Goal: Task Accomplishment & Management: Use online tool/utility

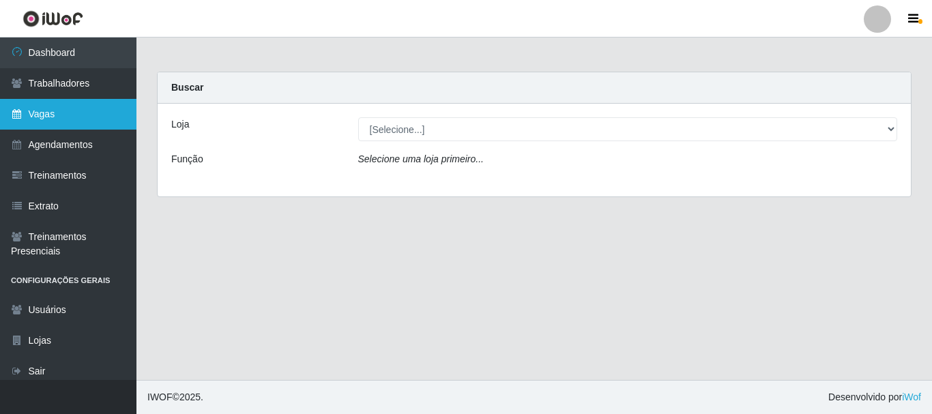
click at [109, 100] on link "Vagas" at bounding box center [68, 114] width 136 height 31
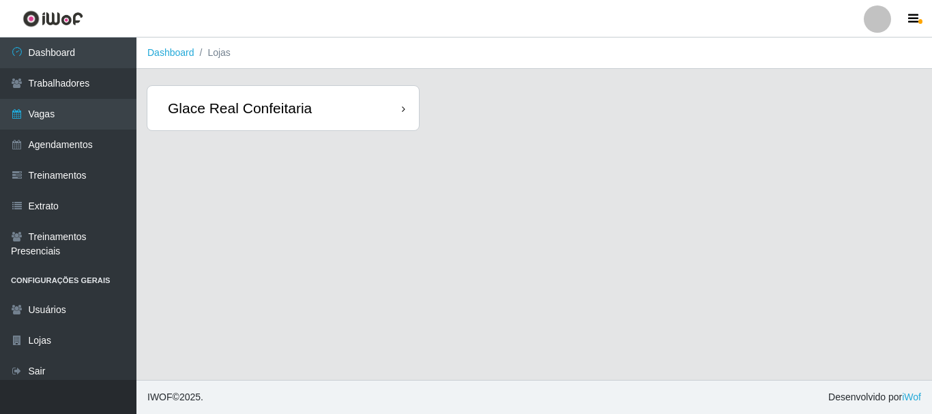
click at [364, 107] on div "Glace Real Confeitaria" at bounding box center [283, 108] width 272 height 44
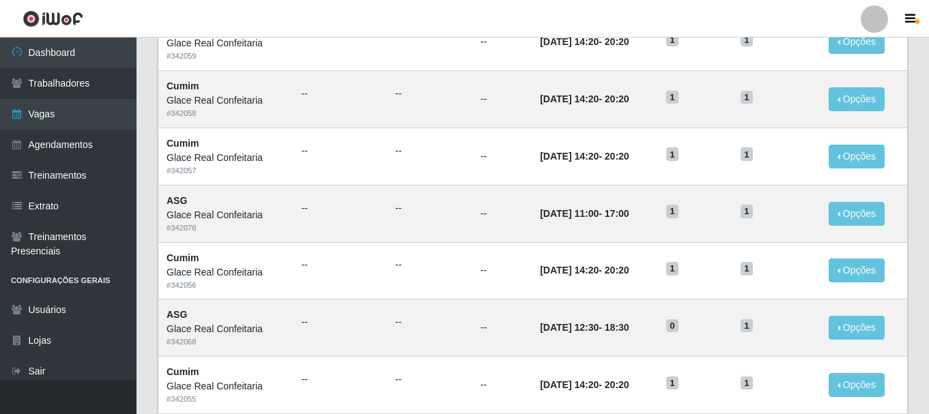
scroll to position [682, 0]
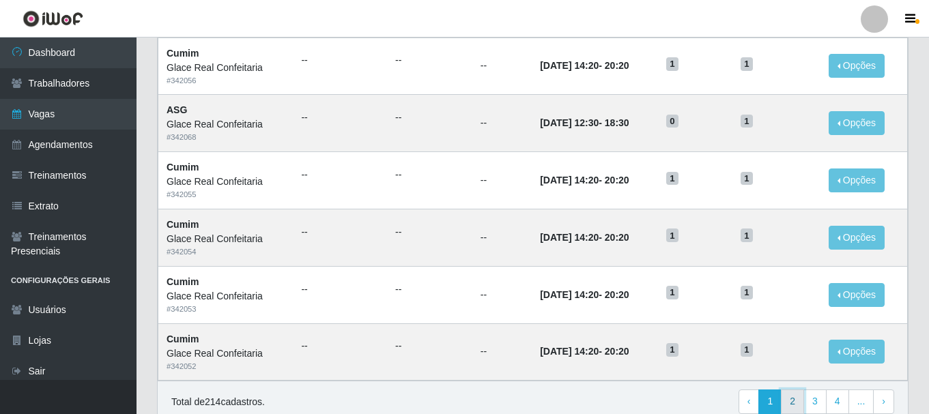
click at [798, 402] on link "2" at bounding box center [792, 402] width 23 height 25
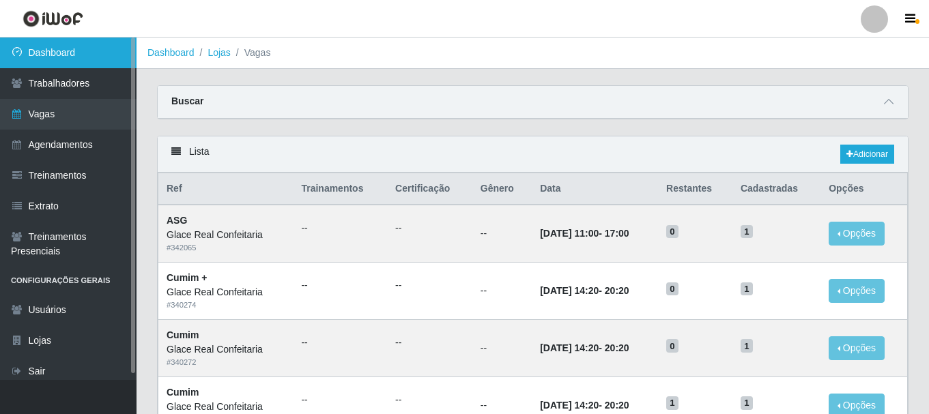
click at [55, 57] on link "Dashboard" at bounding box center [68, 53] width 136 height 31
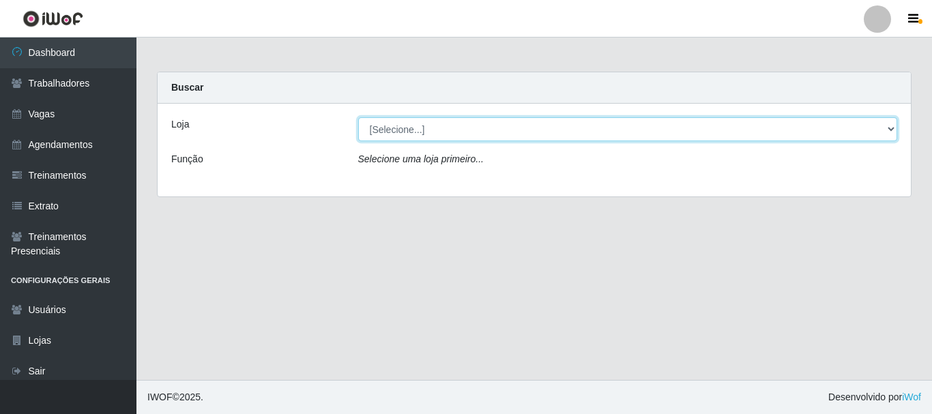
click at [743, 133] on select "[Selecione...] Glace Real Confeitaria" at bounding box center [628, 129] width 540 height 24
select select "445"
click at [358, 117] on select "[Selecione...] Glace Real Confeitaria" at bounding box center [628, 129] width 540 height 24
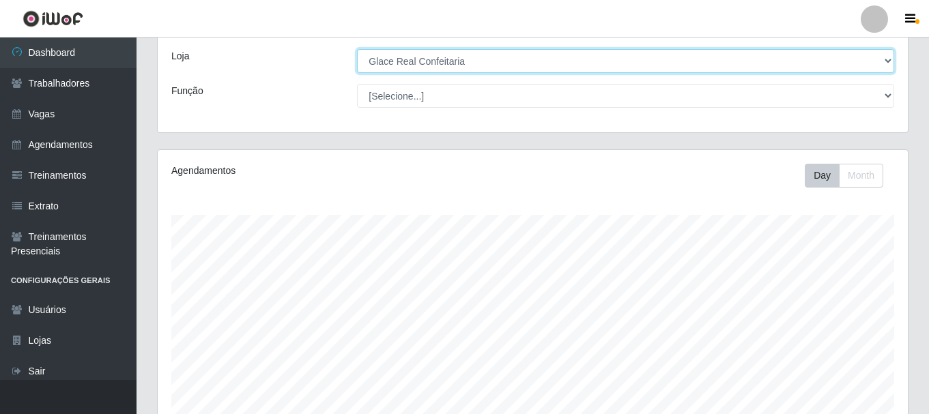
scroll to position [320, 0]
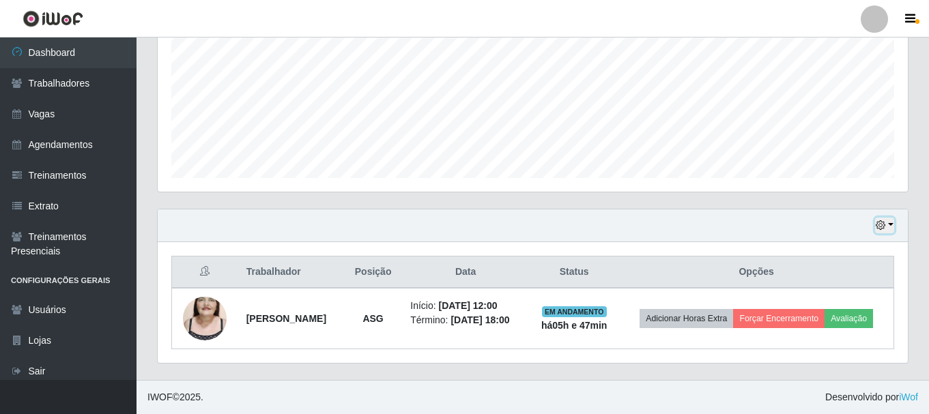
click at [882, 222] on button "button" at bounding box center [884, 226] width 19 height 16
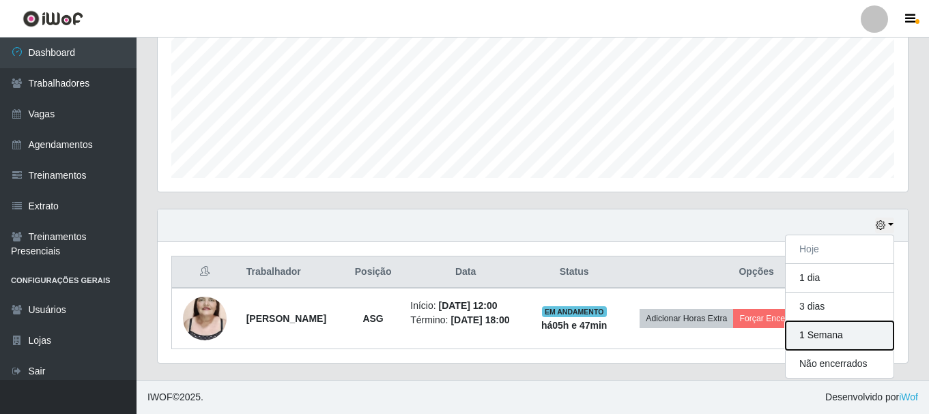
click at [834, 321] on button "1 Semana" at bounding box center [840, 335] width 108 height 29
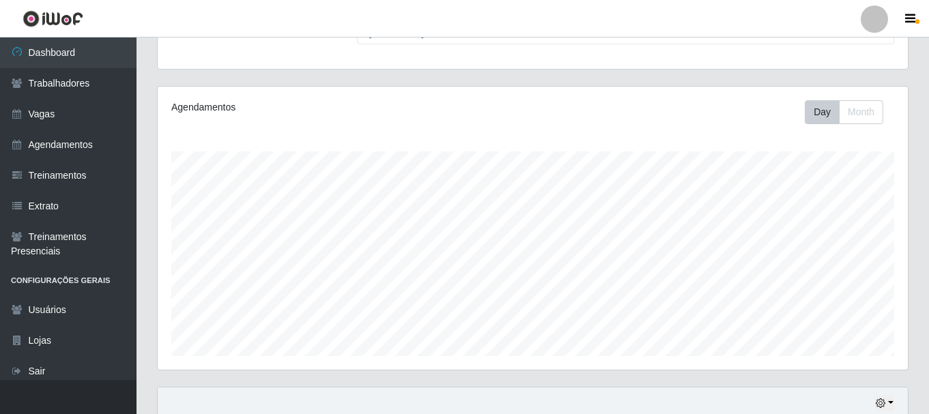
scroll to position [0, 0]
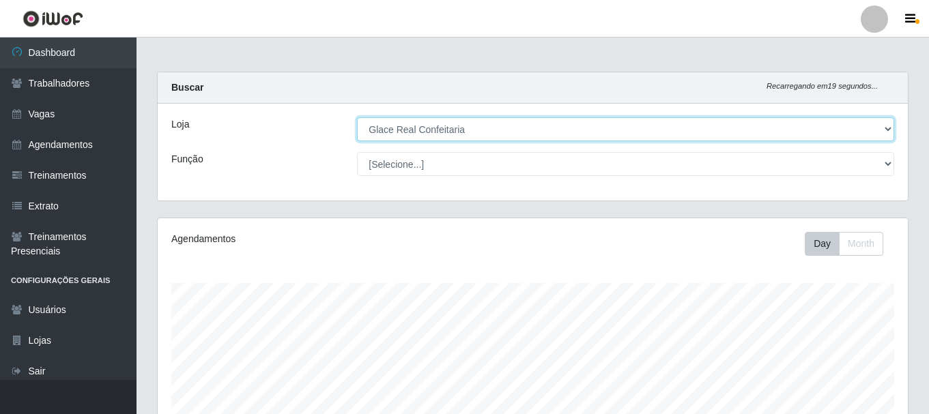
click at [465, 130] on select "[Selecione...] Glace Real Confeitaria" at bounding box center [625, 129] width 537 height 24
click at [357, 117] on select "[Selecione...] Glace Real Confeitaria" at bounding box center [625, 129] width 537 height 24
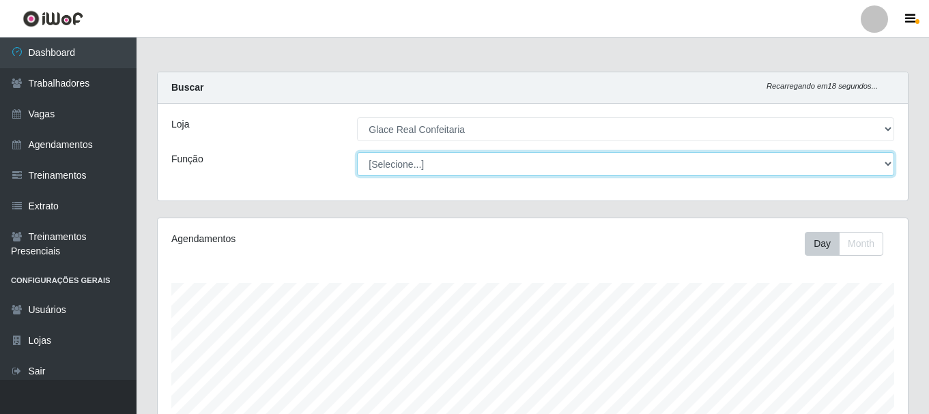
click at [460, 158] on select "[Selecione...] ASG ASG + ASG ++ Auxiliar de Cozinha Auxiliar de Cozinha + Auxil…" at bounding box center [625, 164] width 537 height 24
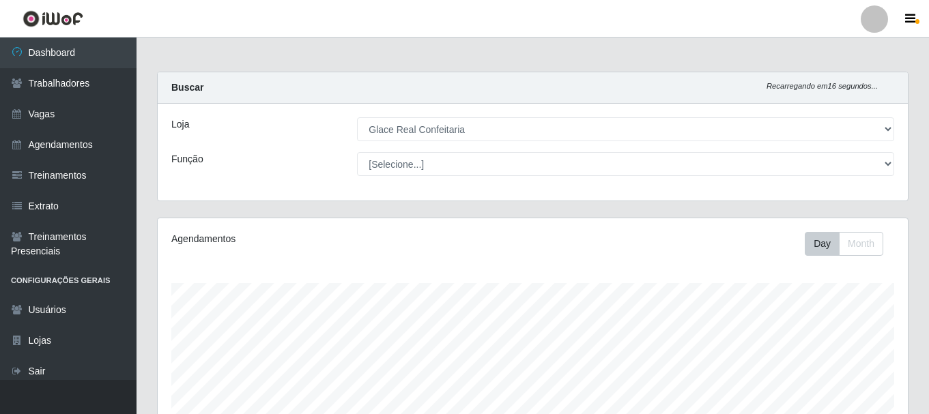
click at [481, 146] on div "Loja [Selecione...] Glace Real Confeitaria Função [Selecione...] ASG ASG + ASG …" at bounding box center [533, 152] width 750 height 97
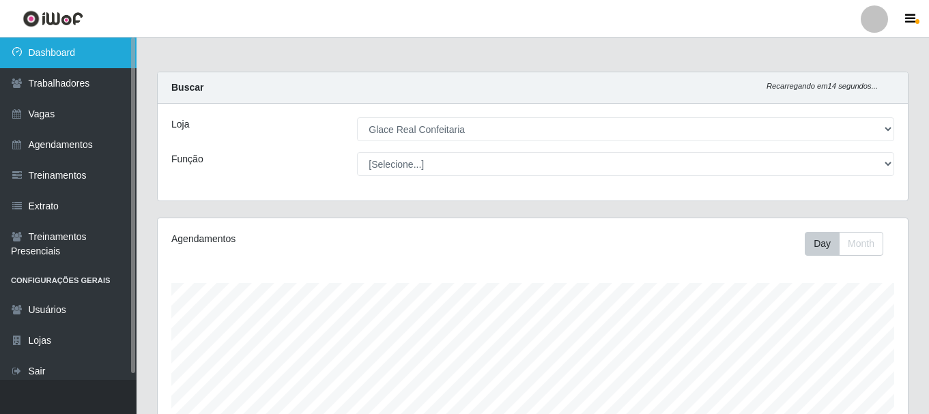
click at [79, 58] on link "Dashboard" at bounding box center [68, 53] width 136 height 31
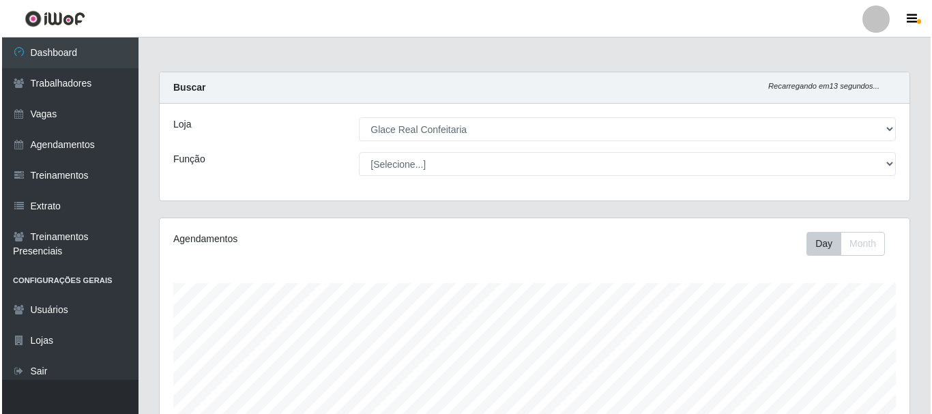
scroll to position [273, 0]
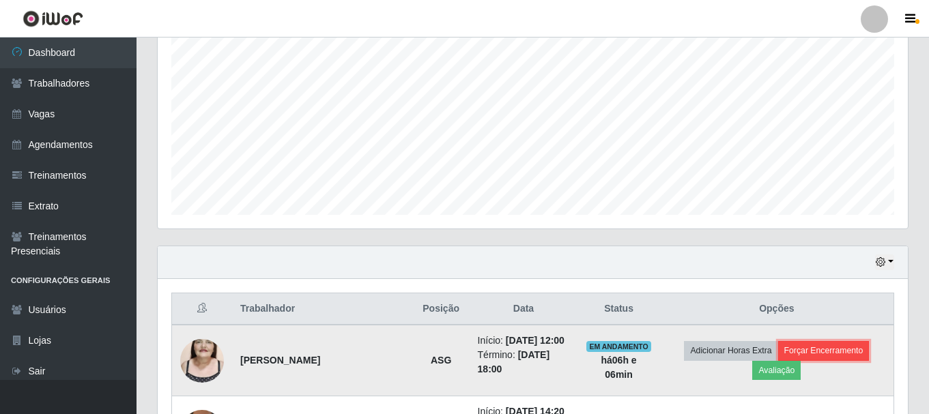
click at [810, 353] on button "Forçar Encerramento" at bounding box center [823, 350] width 91 height 19
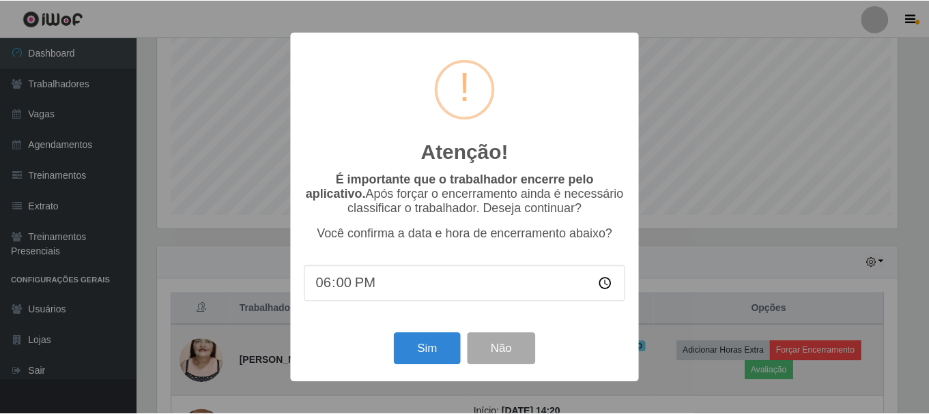
scroll to position [283, 743]
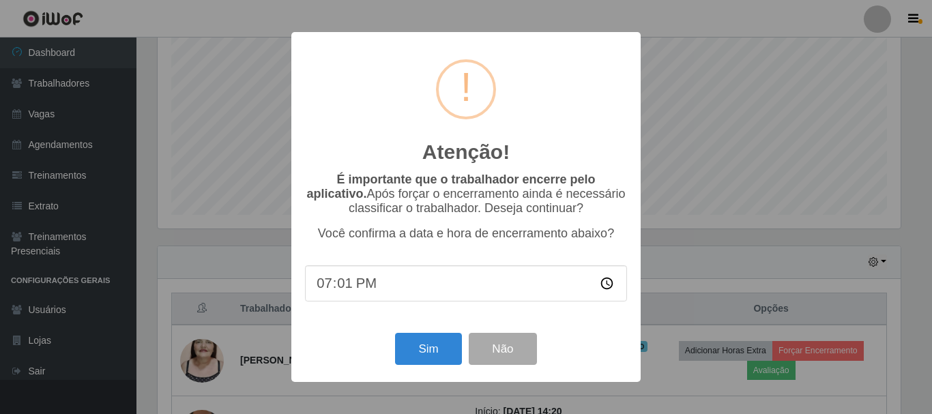
type input "19:10"
click at [430, 343] on button "Sim" at bounding box center [428, 349] width 66 height 32
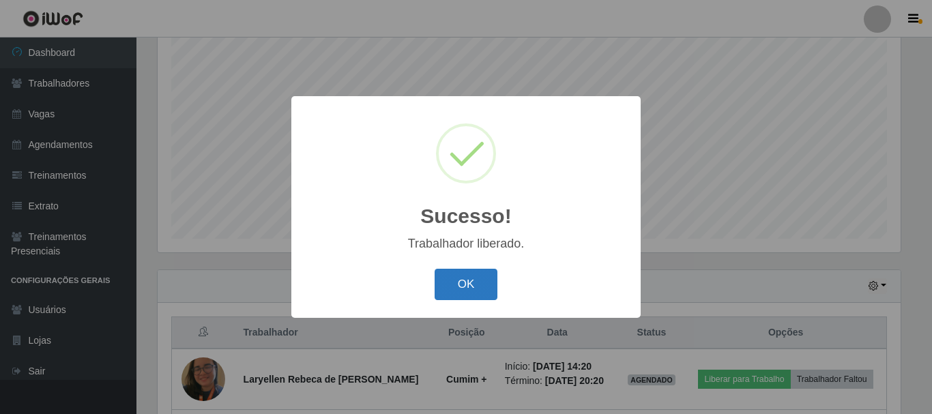
click at [481, 281] on button "OK" at bounding box center [466, 285] width 63 height 32
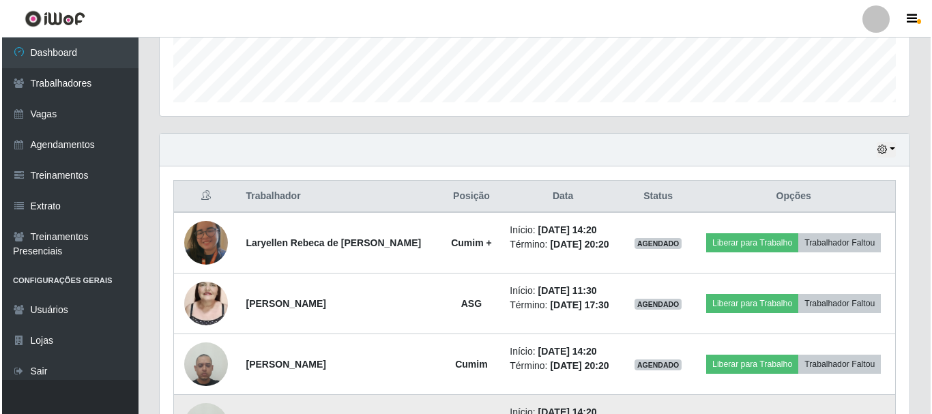
scroll to position [454, 0]
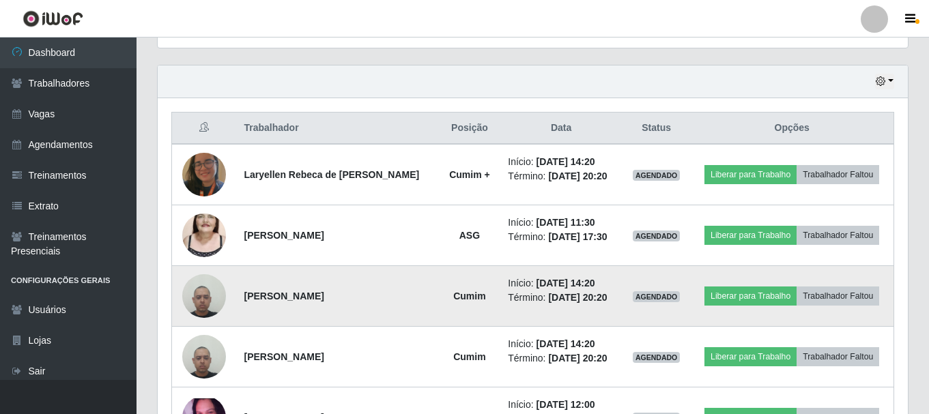
click at [195, 293] on img at bounding box center [204, 296] width 44 height 58
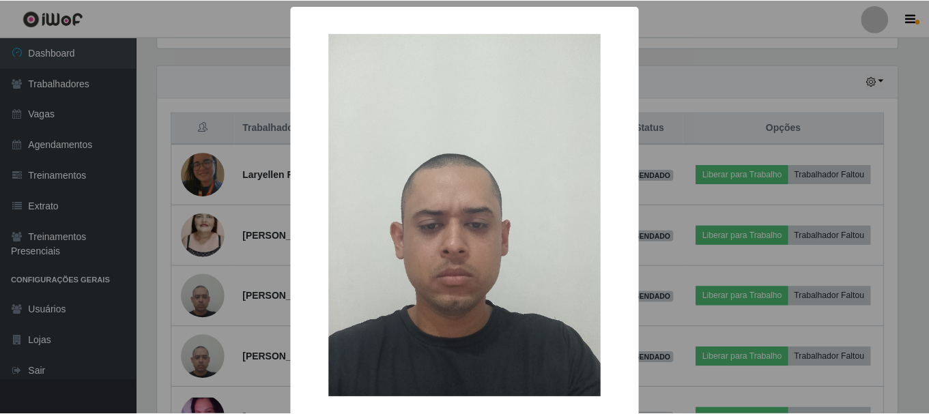
scroll to position [69, 0]
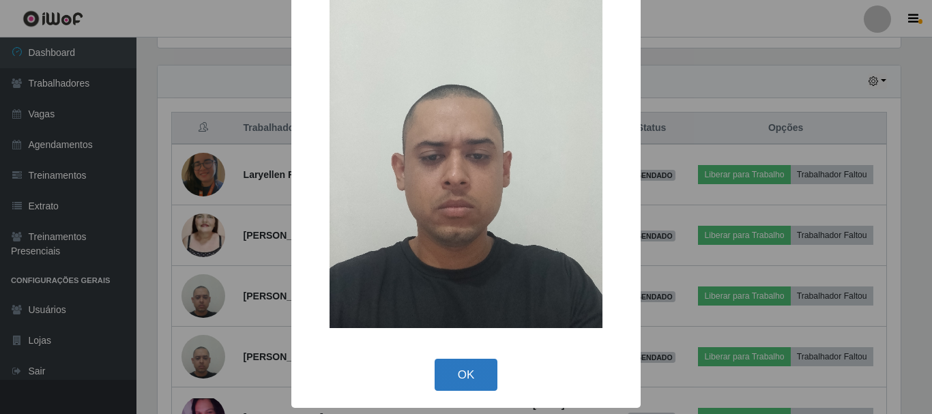
click at [454, 367] on button "OK" at bounding box center [466, 375] width 63 height 32
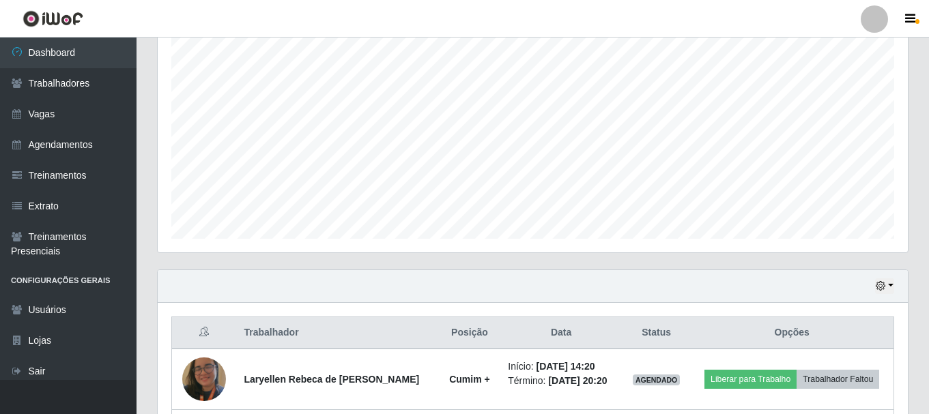
scroll to position [0, 0]
